Goal: Transaction & Acquisition: Purchase product/service

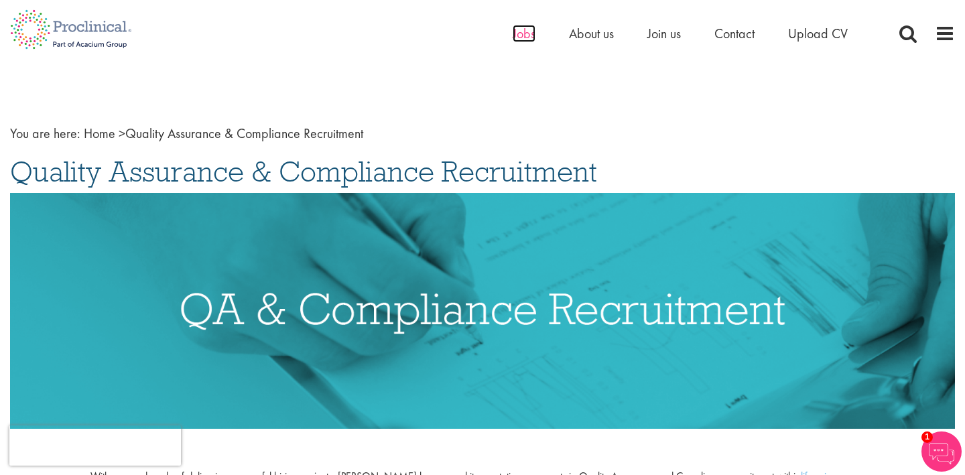
click at [525, 32] on span "Jobs" at bounding box center [524, 33] width 23 height 17
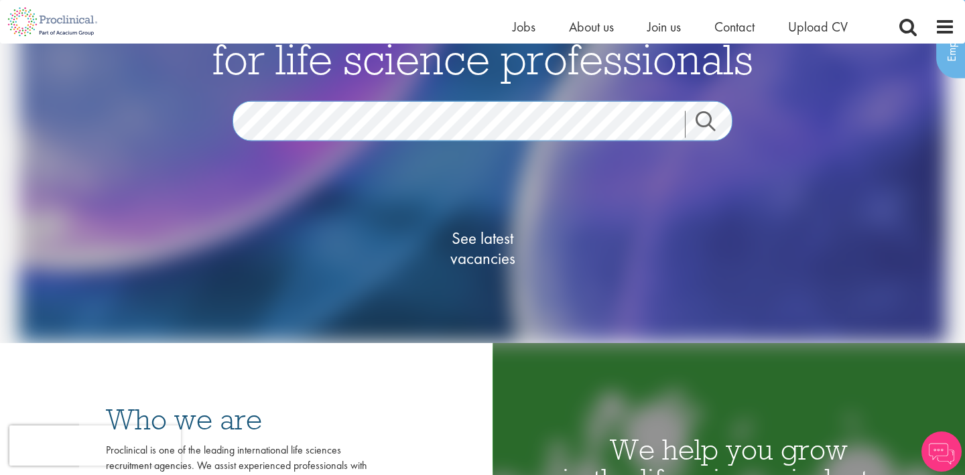
scroll to position [35, 0]
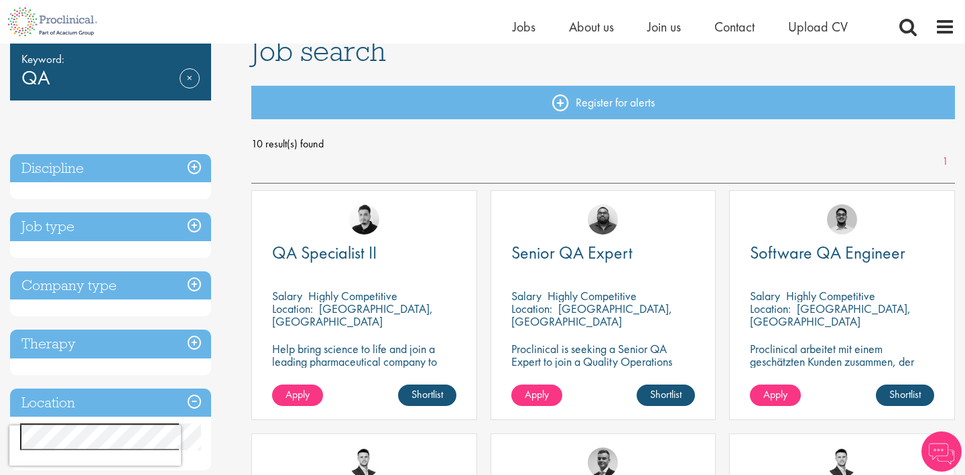
scroll to position [112, 0]
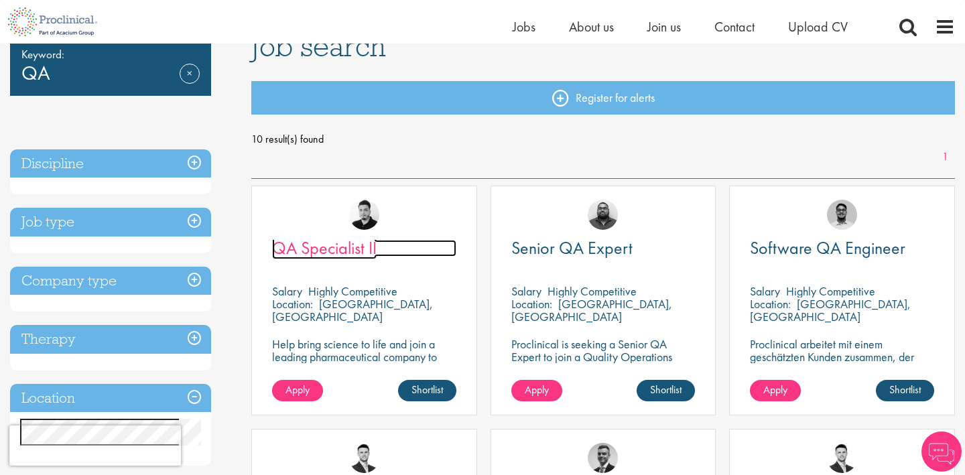
click at [332, 251] on span "QA Specialist II" at bounding box center [324, 247] width 105 height 23
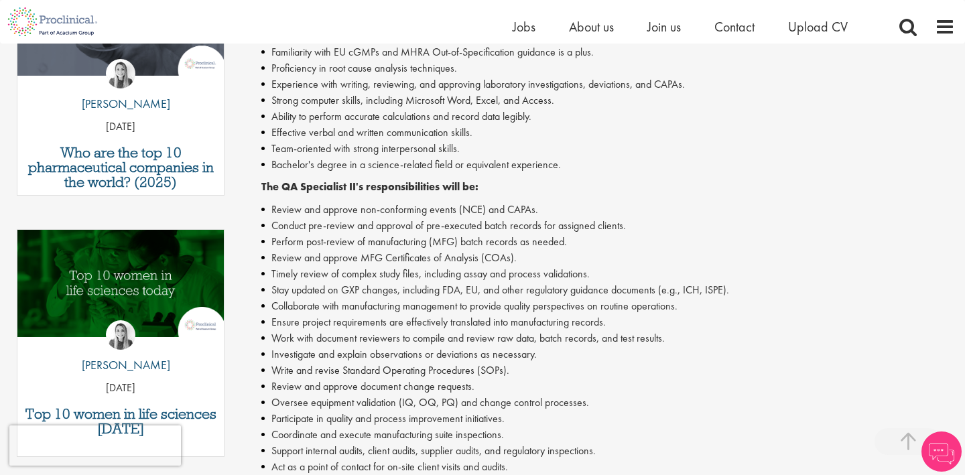
scroll to position [532, 0]
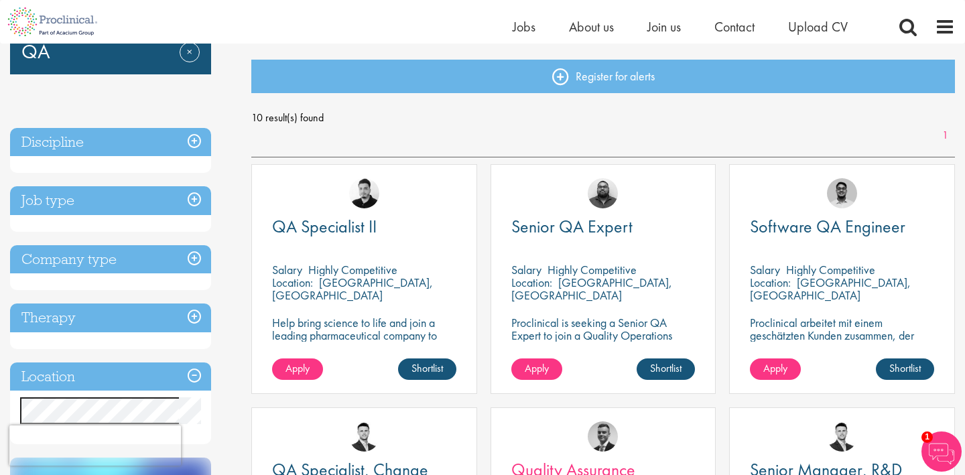
scroll to position [130, 0]
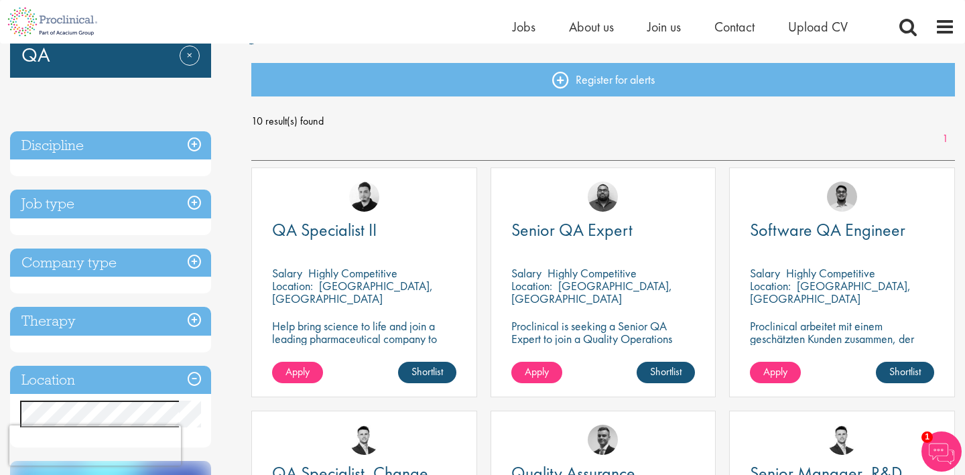
click at [137, 210] on h3 "Job type" at bounding box center [110, 204] width 201 height 29
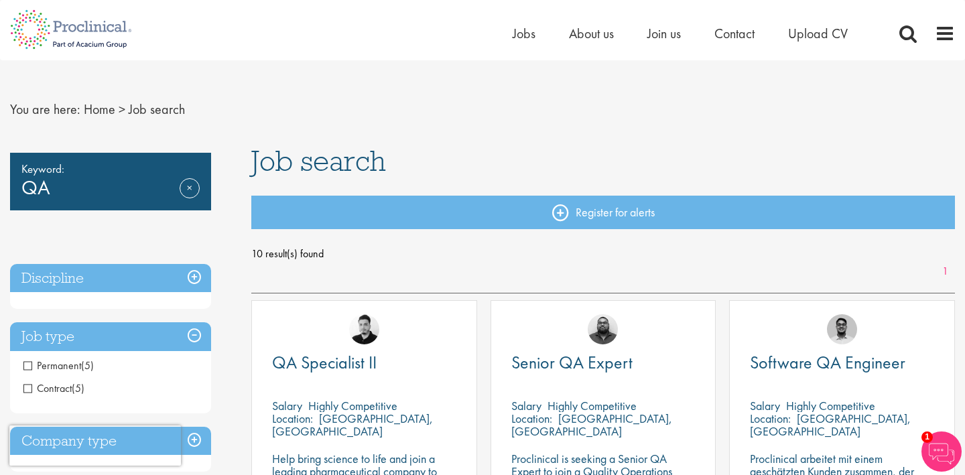
scroll to position [0, 0]
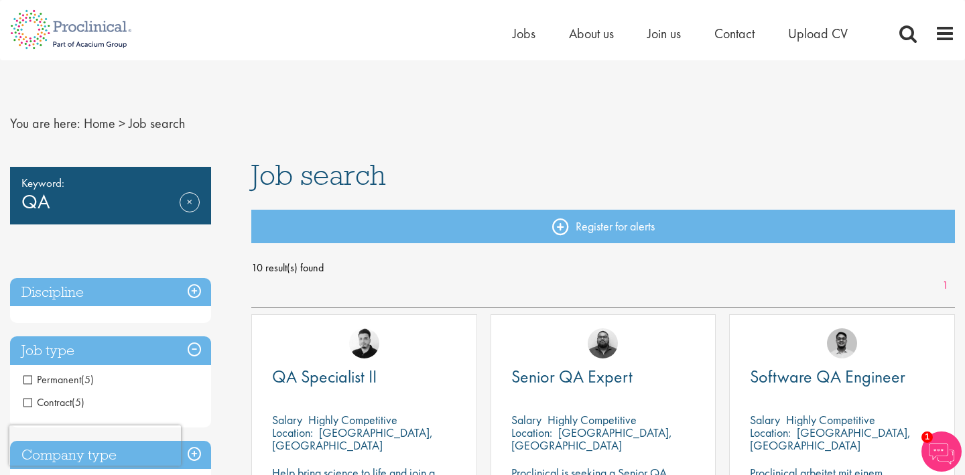
click at [155, 289] on h3 "Discipline" at bounding box center [110, 292] width 201 height 29
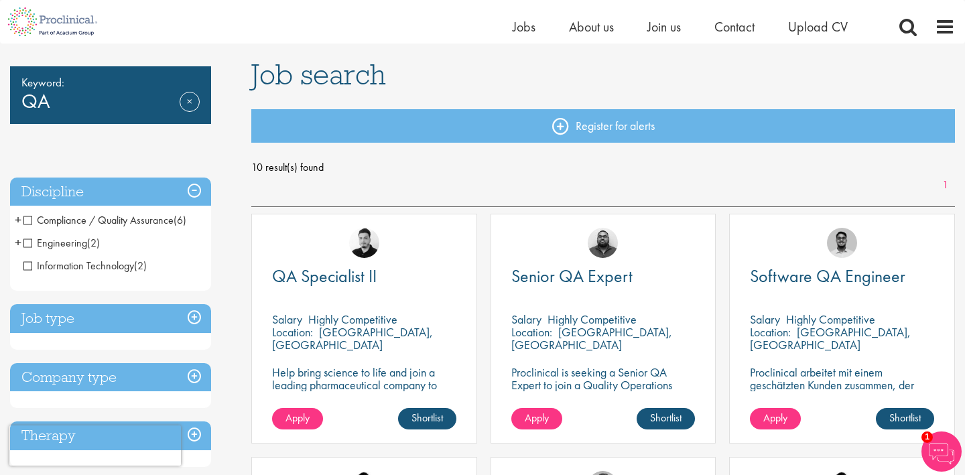
scroll to position [89, 0]
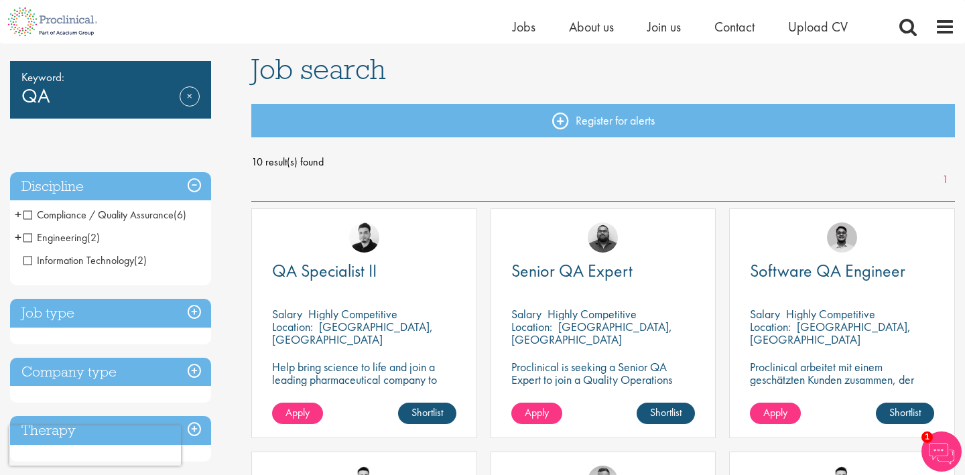
click at [25, 236] on span "Engineering" at bounding box center [55, 237] width 64 height 14
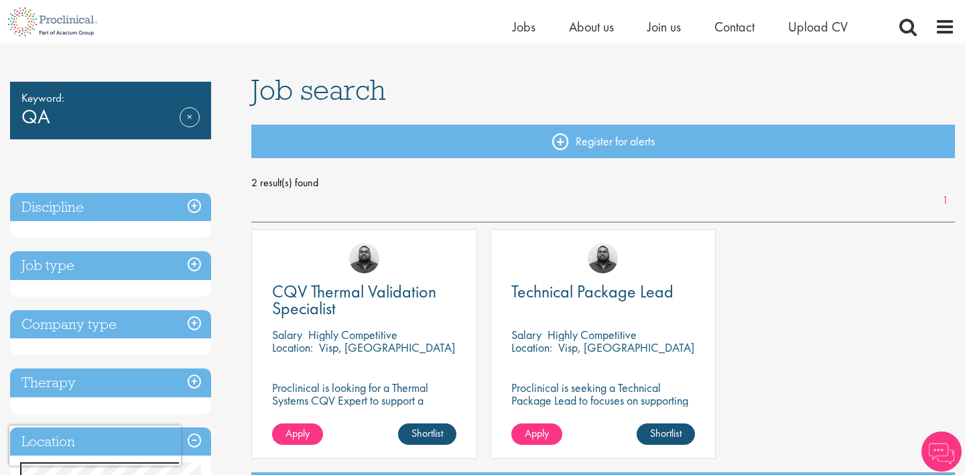
scroll to position [78, 0]
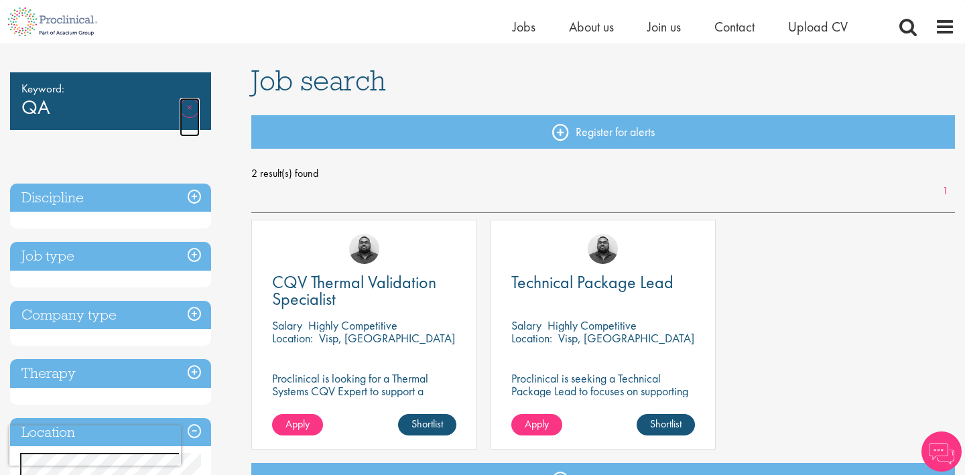
click at [184, 109] on link "Remove" at bounding box center [190, 117] width 20 height 39
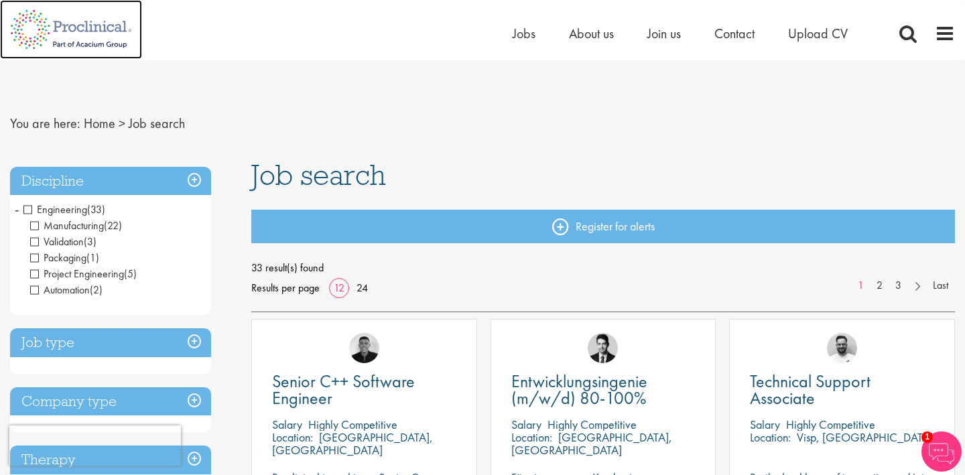
click at [94, 21] on img at bounding box center [71, 29] width 142 height 59
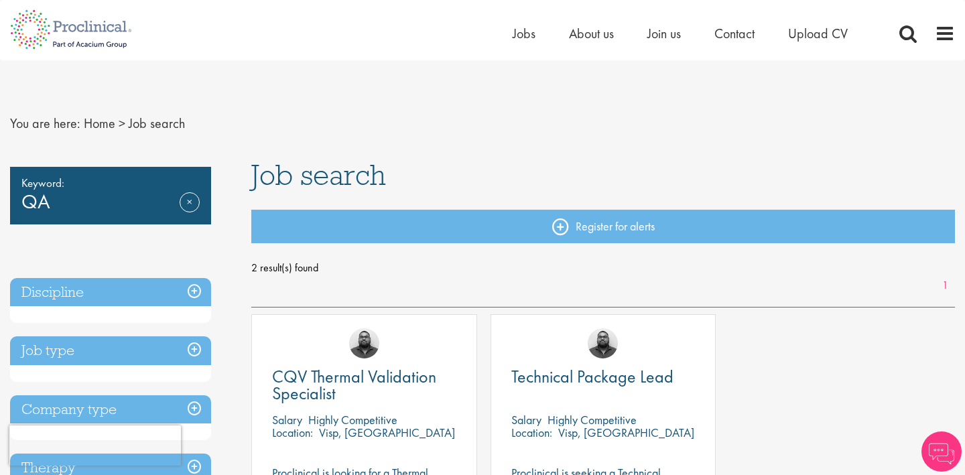
scroll to position [78, 0]
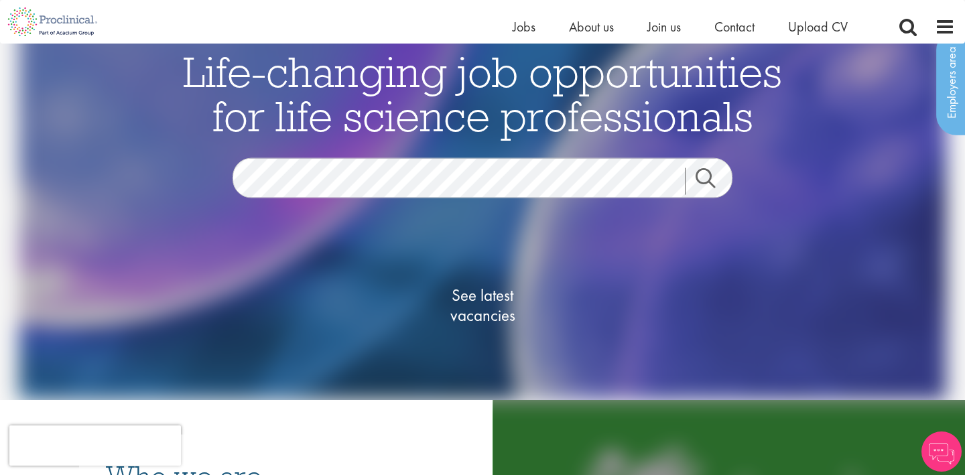
scroll to position [35, 0]
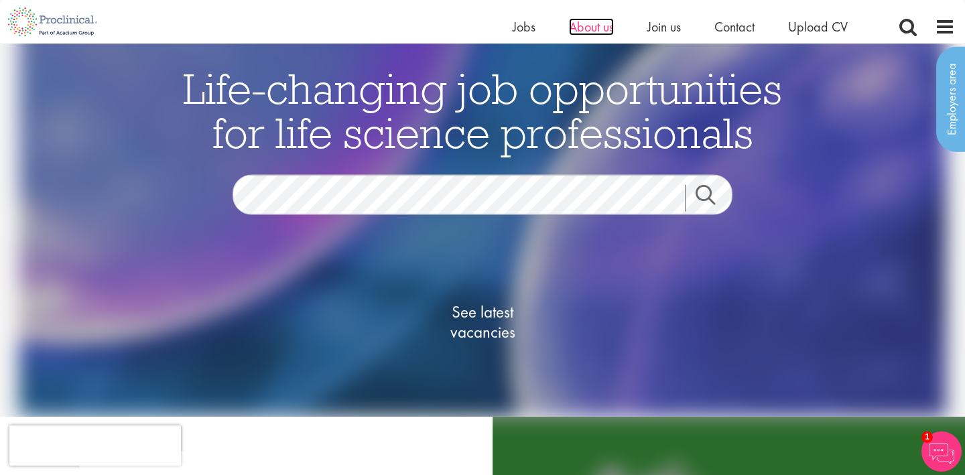
click at [593, 29] on span "About us" at bounding box center [591, 26] width 45 height 17
